Goal: Task Accomplishment & Management: Manage account settings

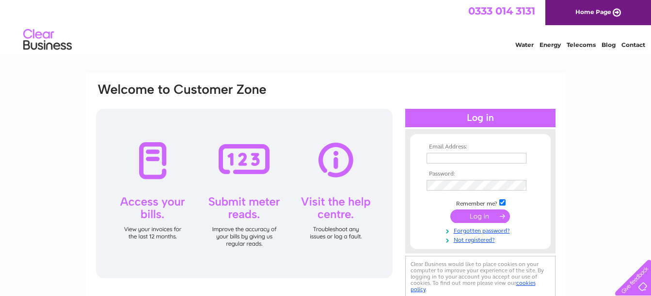
type input "colin.ains@utdsl.com"
click at [477, 218] on input "submit" at bounding box center [480, 217] width 60 height 14
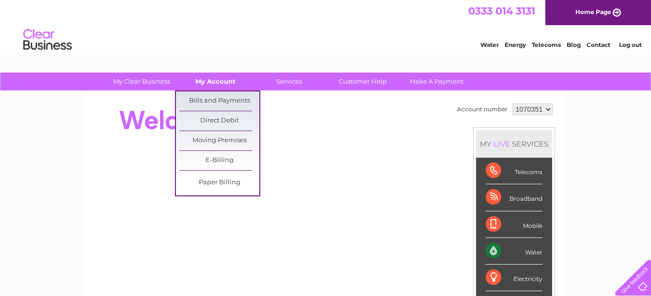
click at [219, 80] on link "My Account" at bounding box center [215, 82] width 80 height 18
click at [220, 101] on link "Bills and Payments" at bounding box center [219, 101] width 80 height 19
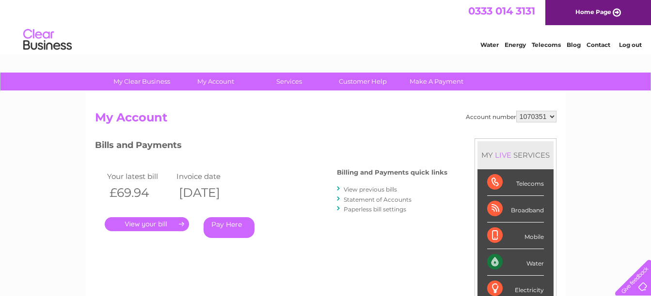
click at [161, 223] on link "." at bounding box center [147, 224] width 84 height 14
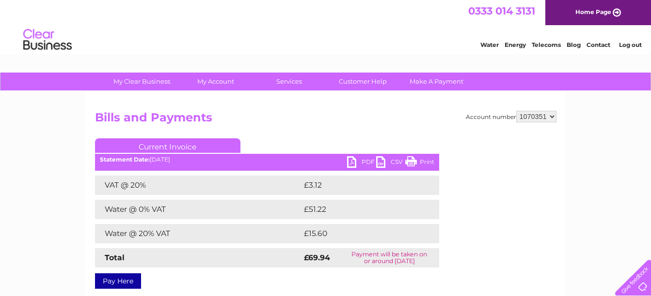
click at [420, 162] on link "Print" at bounding box center [419, 163] width 29 height 14
